Goal: Task Accomplishment & Management: Find specific page/section

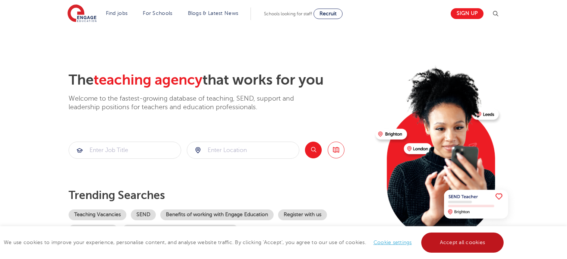
click at [452, 247] on link "Accept all cookies" at bounding box center [463, 243] width 83 height 20
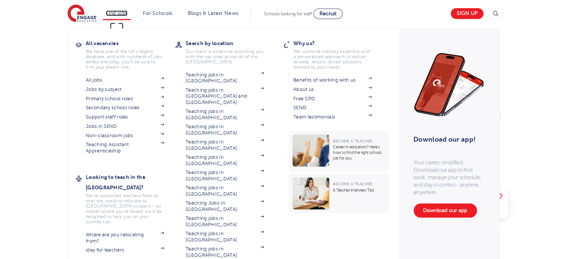
click at [121, 14] on link "Find jobs" at bounding box center [117, 13] width 22 height 6
click at [116, 92] on link "Jobs by subject" at bounding box center [125, 90] width 78 height 6
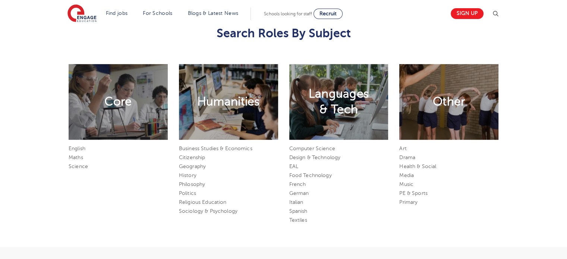
scroll to position [363, 0]
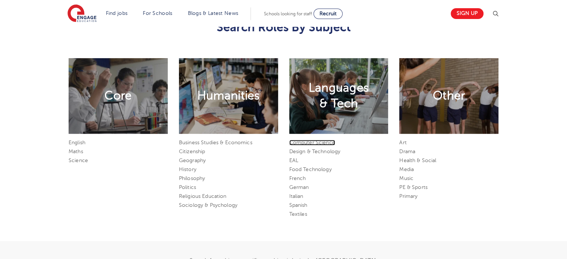
click at [315, 142] on link "Computer Science" at bounding box center [313, 143] width 46 height 6
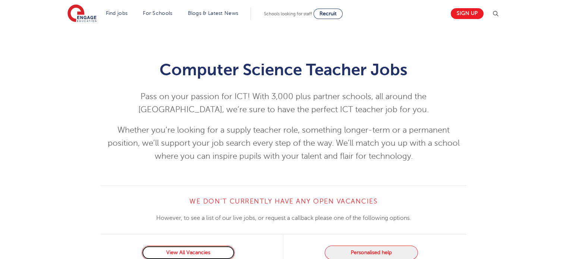
click at [185, 250] on link "View All Vacancies" at bounding box center [188, 253] width 93 height 14
